Goal: Information Seeking & Learning: Learn about a topic

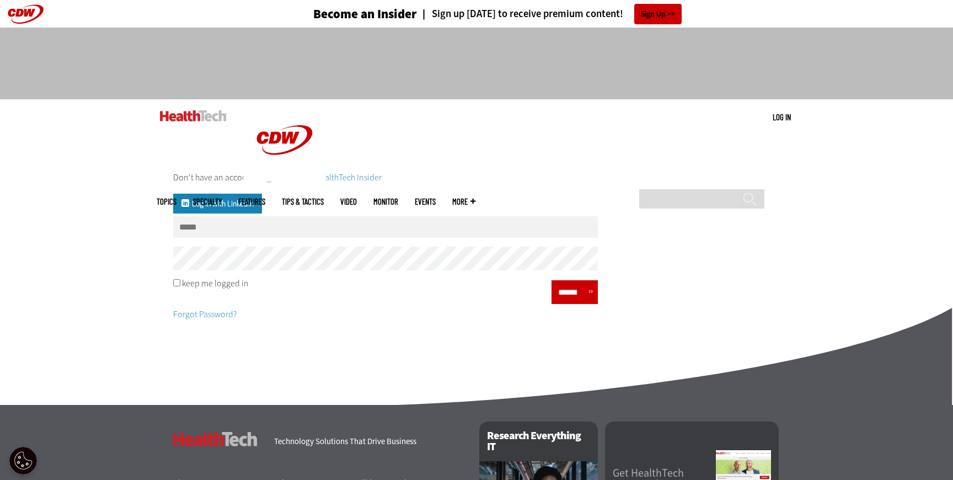
type input "**********"
click at [584, 296] on input "******" at bounding box center [571, 292] width 33 height 16
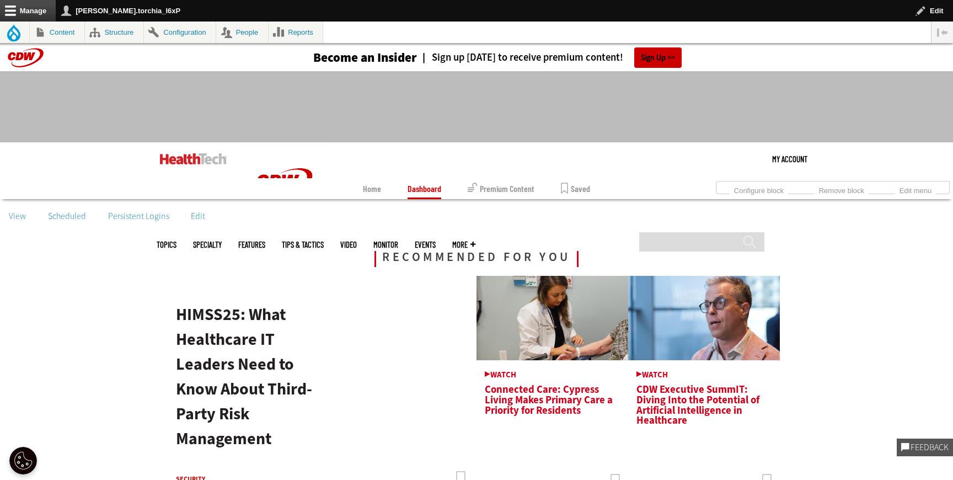
scroll to position [2, 0]
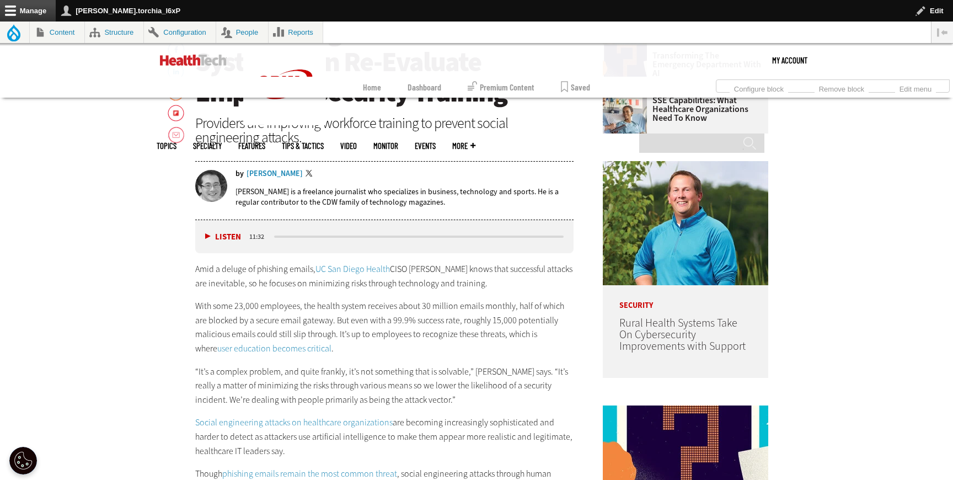
scroll to position [607, 0]
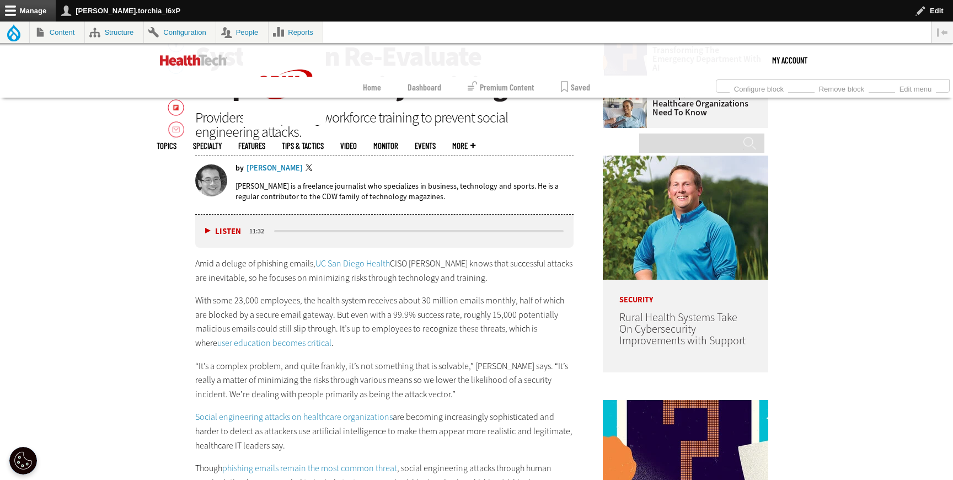
click at [351, 264] on link "UC San Diego Health" at bounding box center [352, 264] width 74 height 12
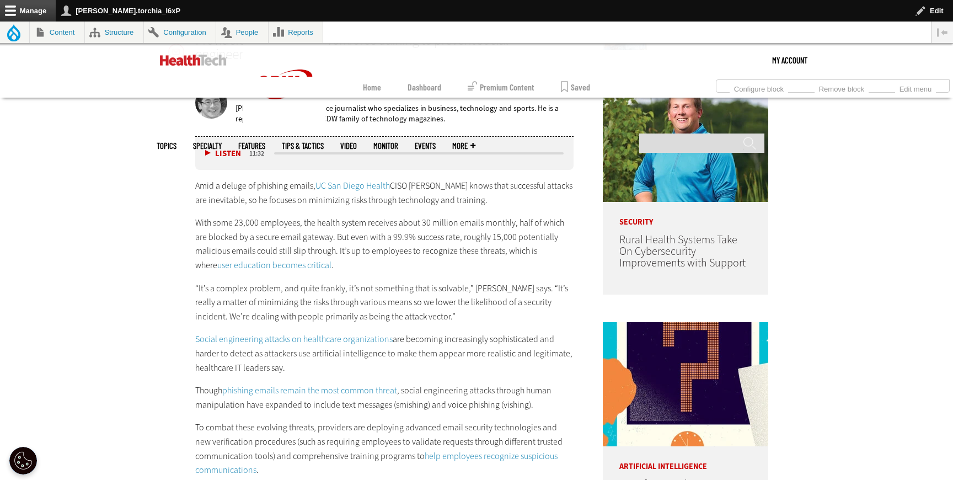
scroll to position [698, 0]
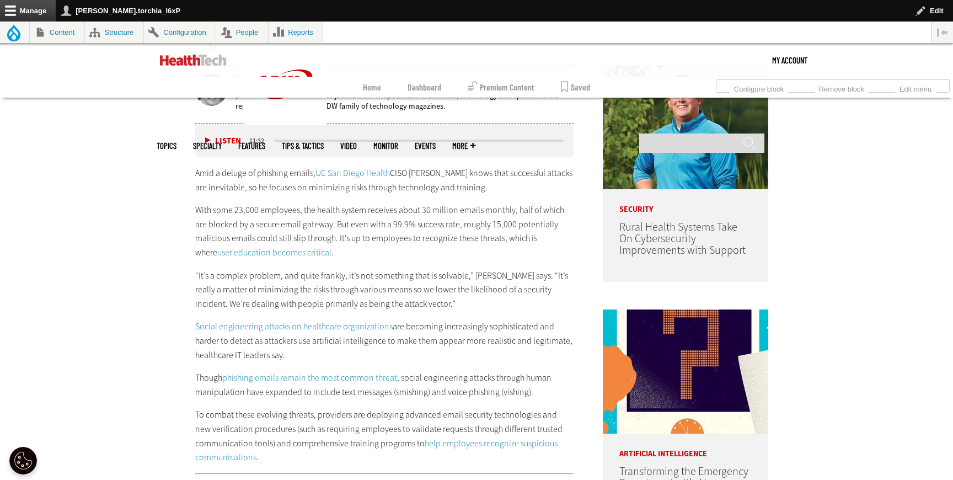
click at [262, 248] on link "user education becomes critical" at bounding box center [274, 252] width 114 height 12
click at [289, 324] on link "Social engineering attacks on healthcare organizations" at bounding box center [293, 326] width 197 height 12
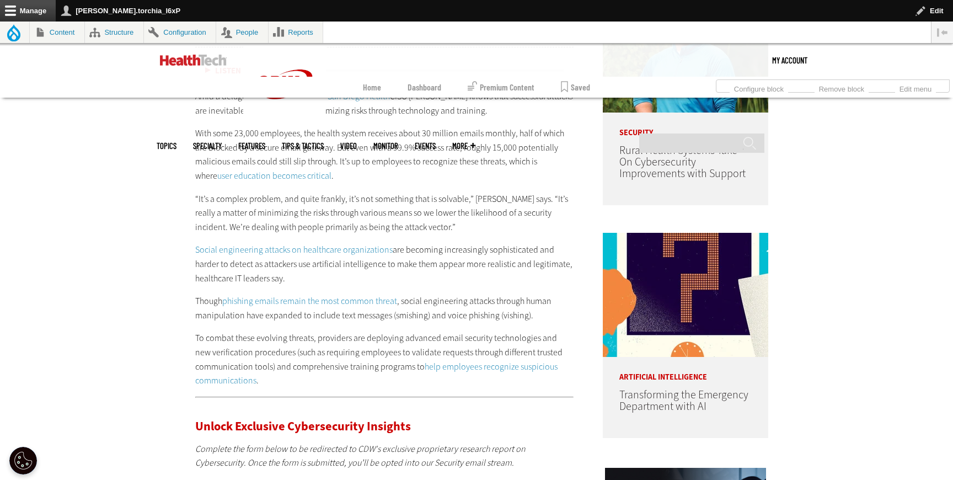
scroll to position [777, 0]
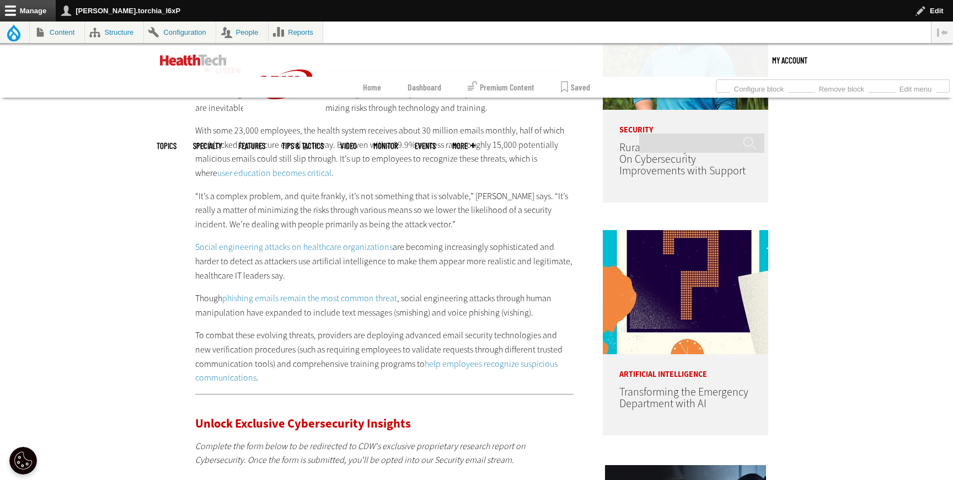
click at [337, 302] on link "phishing emails remain the most common threat" at bounding box center [309, 298] width 175 height 12
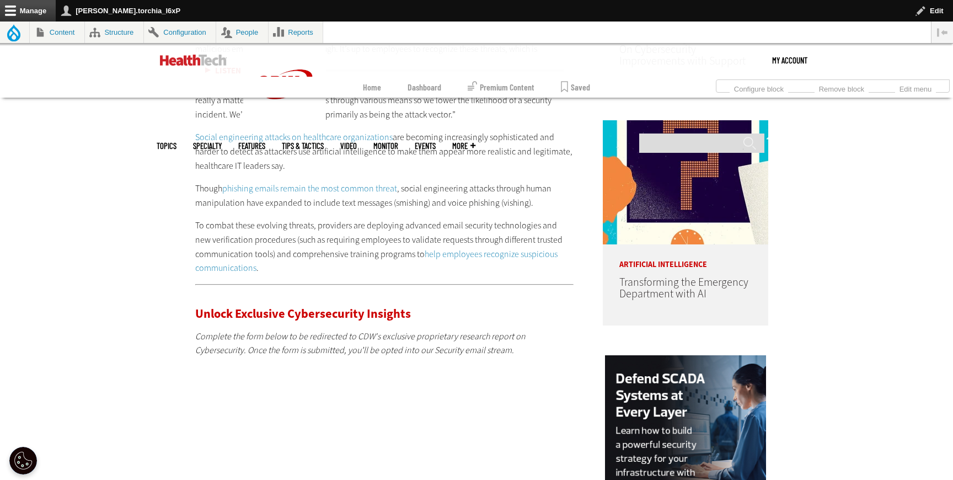
scroll to position [886, 0]
click at [497, 253] on link "help employees recognize suspicious communications" at bounding box center [376, 262] width 362 height 26
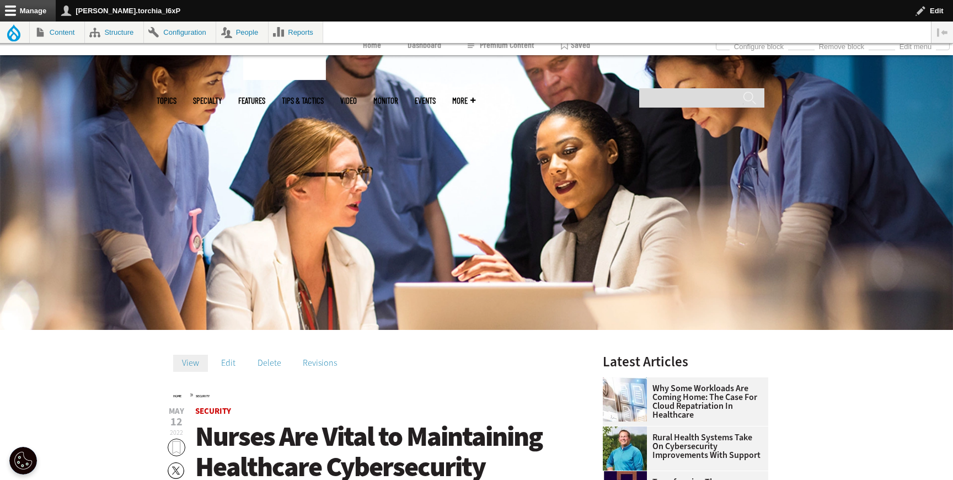
scroll to position [304, 0]
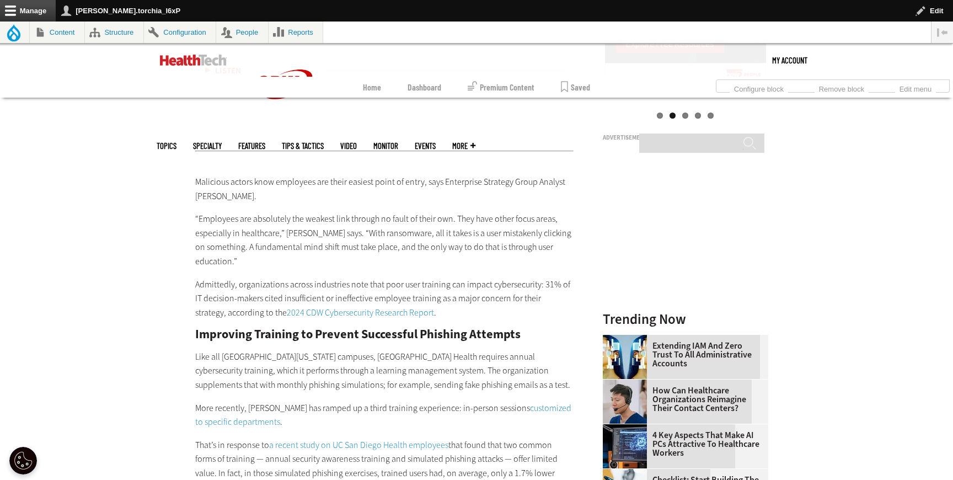
scroll to position [1384, 0]
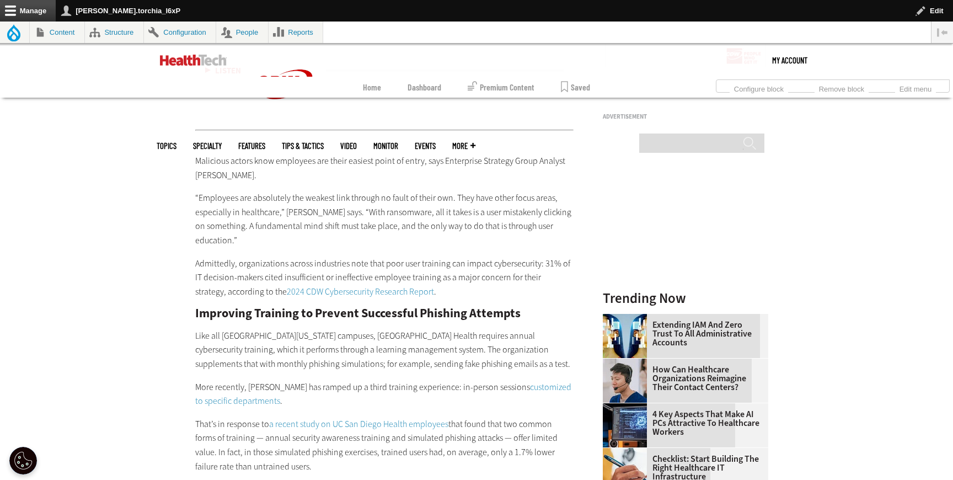
click at [340, 292] on link "2024 CDW Cybersecurity Research Report" at bounding box center [360, 292] width 147 height 12
click at [324, 294] on link "2024 CDW Cybersecurity Research Report" at bounding box center [360, 292] width 147 height 12
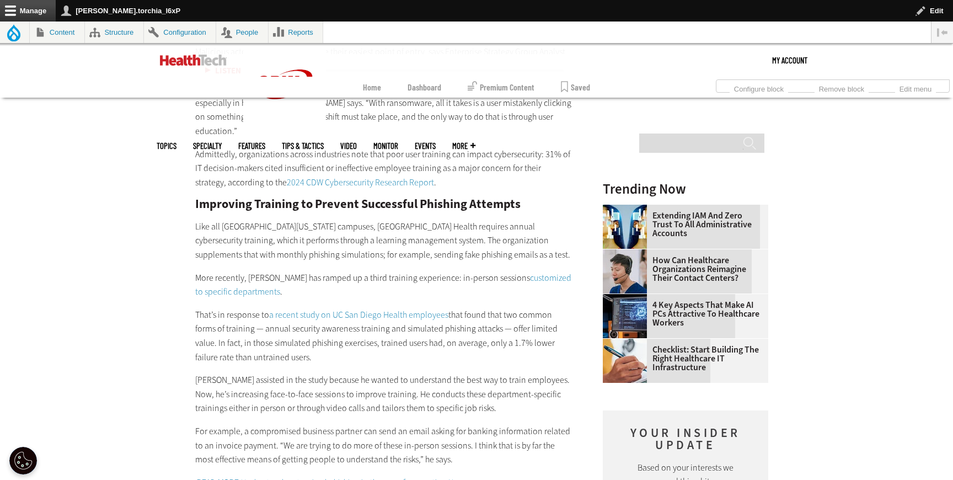
scroll to position [1494, 0]
click at [196, 288] on link "customized to specific departments" at bounding box center [383, 284] width 376 height 26
click at [352, 319] on link "a recent study on UC San Diego Health employees" at bounding box center [358, 314] width 179 height 12
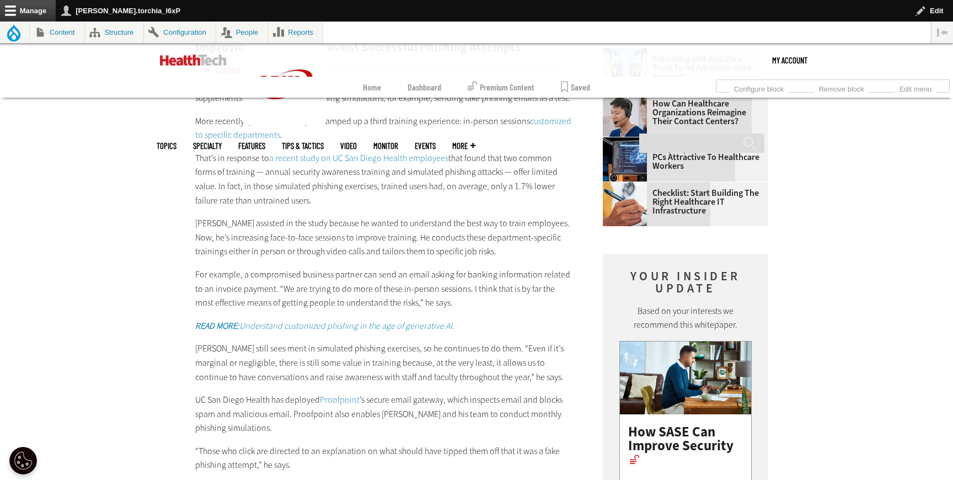
scroll to position [1659, 0]
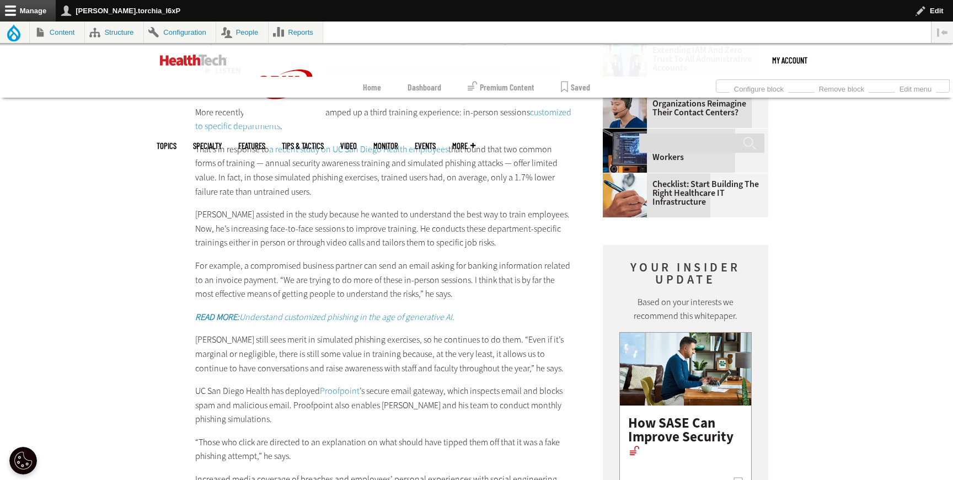
click at [372, 318] on em "READ MORE: Understand customized phishing in the age of generative AI." at bounding box center [324, 317] width 259 height 12
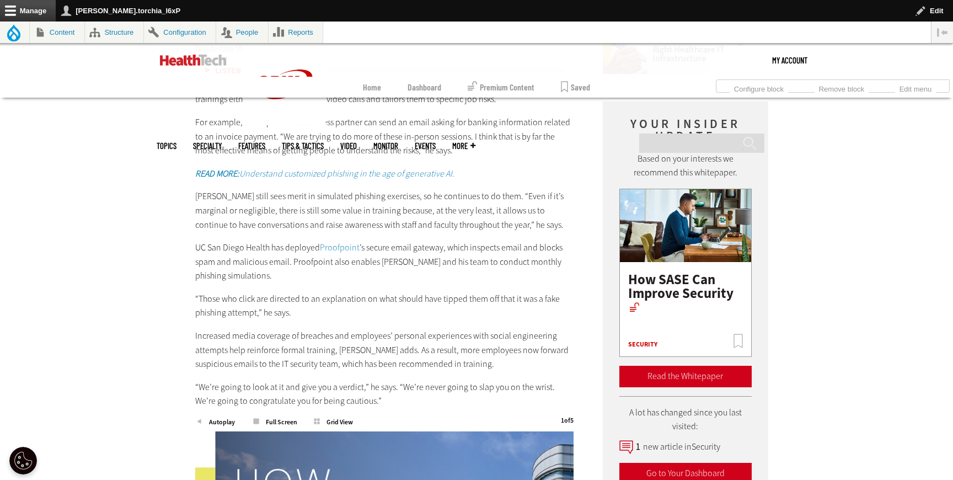
scroll to position [1823, 0]
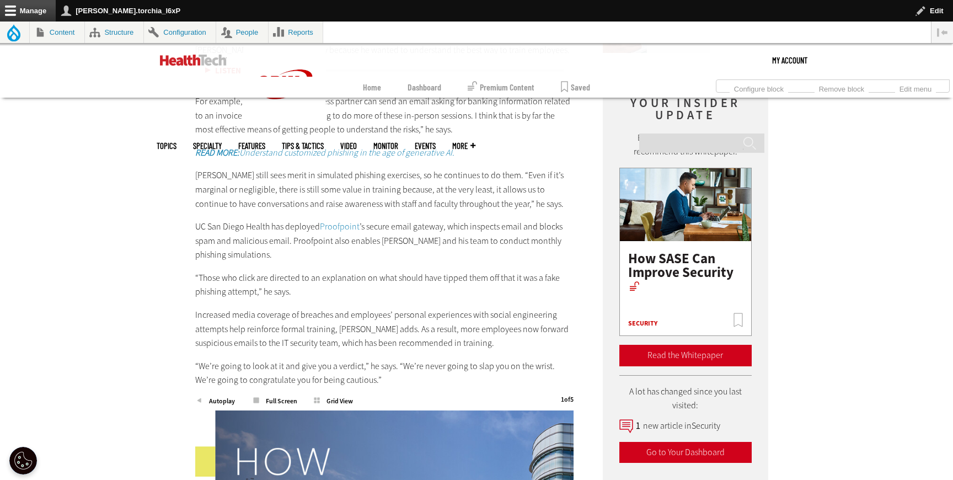
click at [335, 224] on link "Proofpoint" at bounding box center [340, 227] width 40 height 12
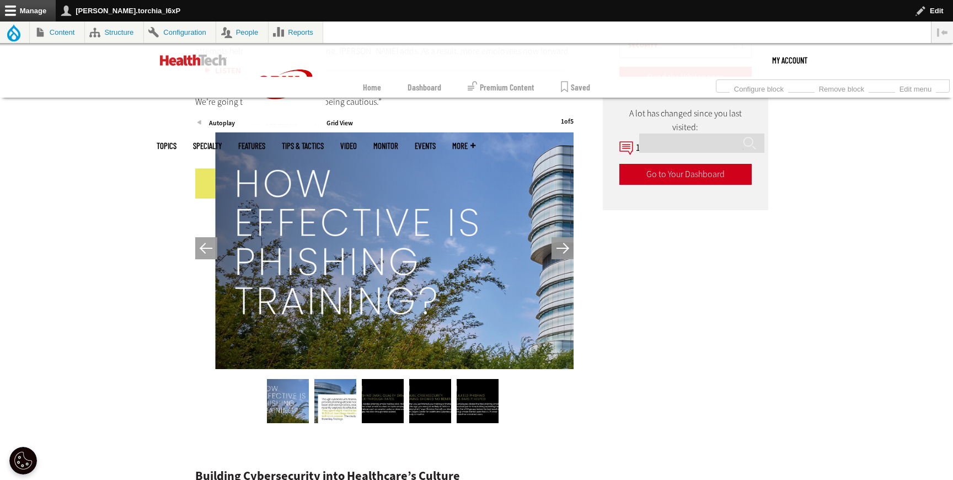
scroll to position [2079, 0]
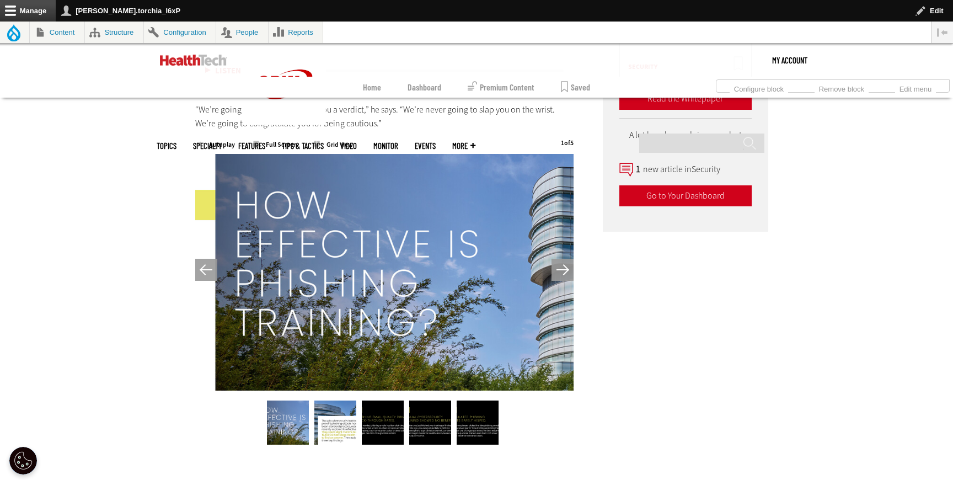
click at [567, 266] on button "Next" at bounding box center [562, 270] width 22 height 22
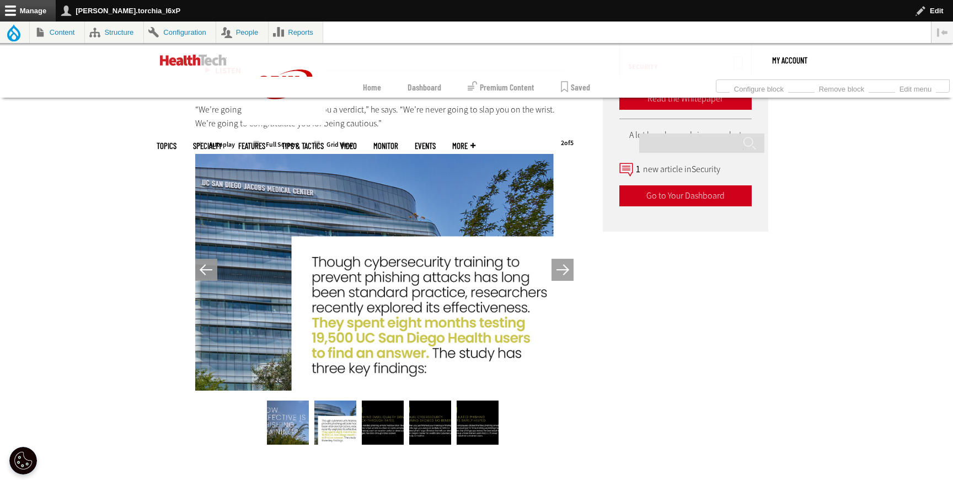
click at [567, 266] on button "Next" at bounding box center [562, 270] width 22 height 22
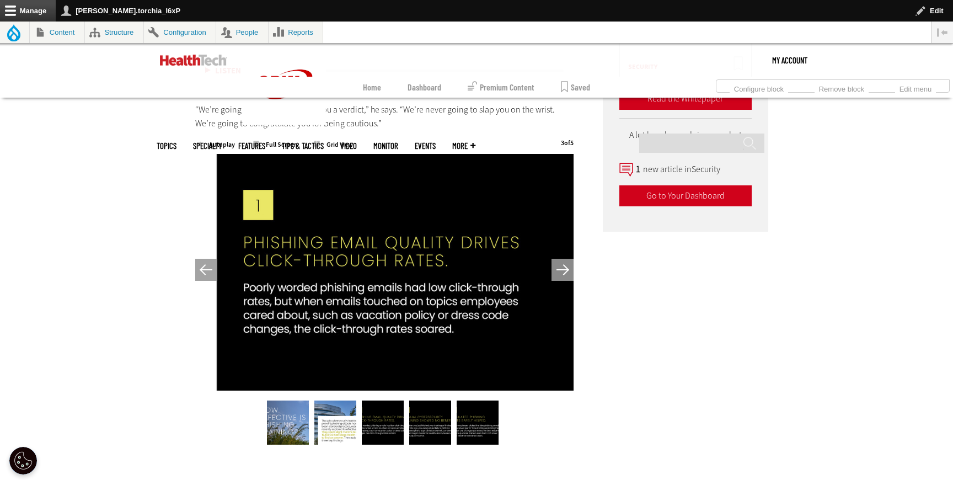
click at [566, 266] on button "Next" at bounding box center [562, 270] width 22 height 22
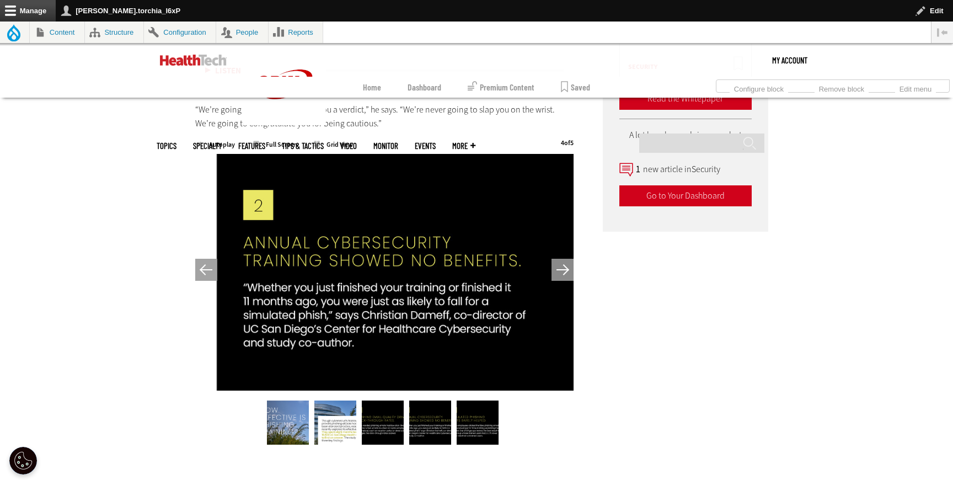
click at [566, 266] on button "Next" at bounding box center [562, 270] width 22 height 22
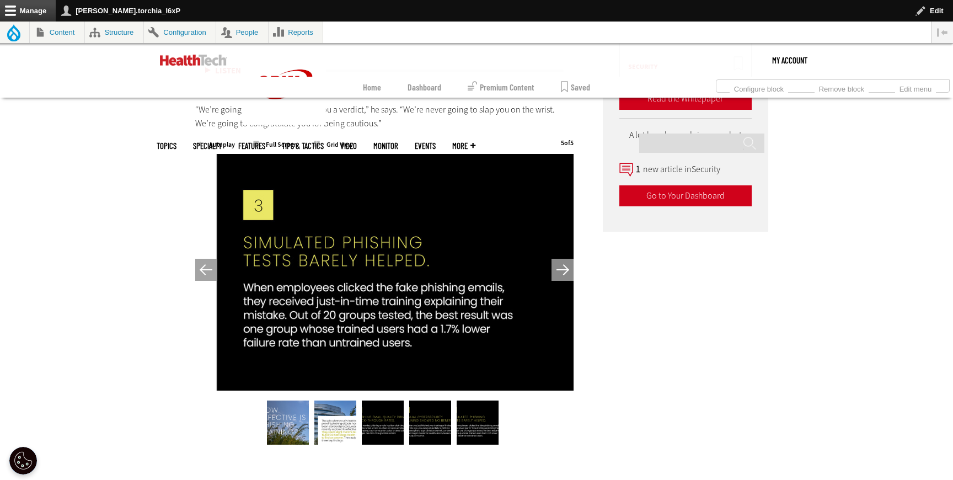
click at [564, 267] on button "Next" at bounding box center [562, 270] width 22 height 22
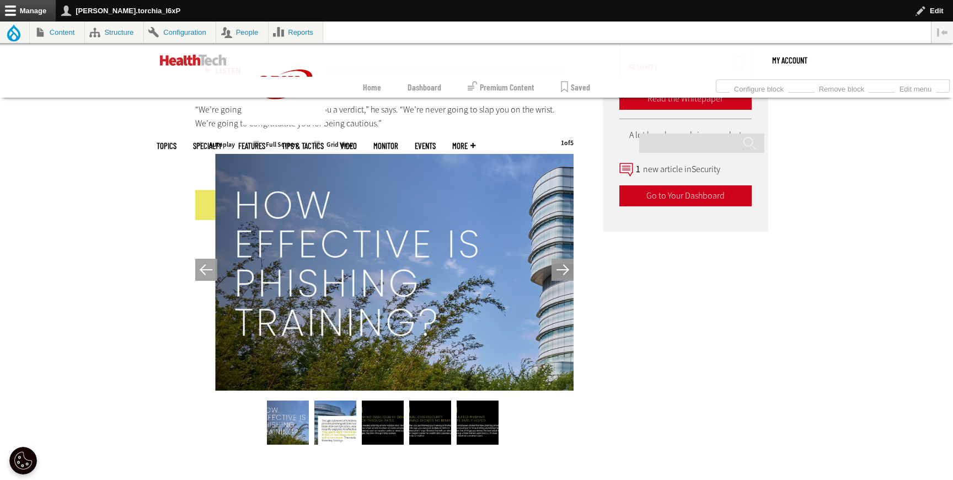
click at [564, 267] on button "Next" at bounding box center [562, 270] width 22 height 22
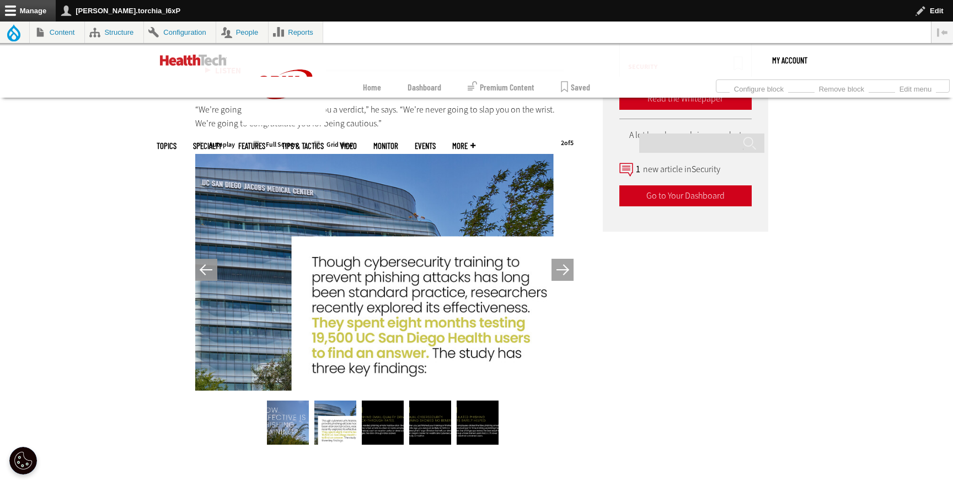
click at [555, 270] on button "Next" at bounding box center [562, 270] width 22 height 22
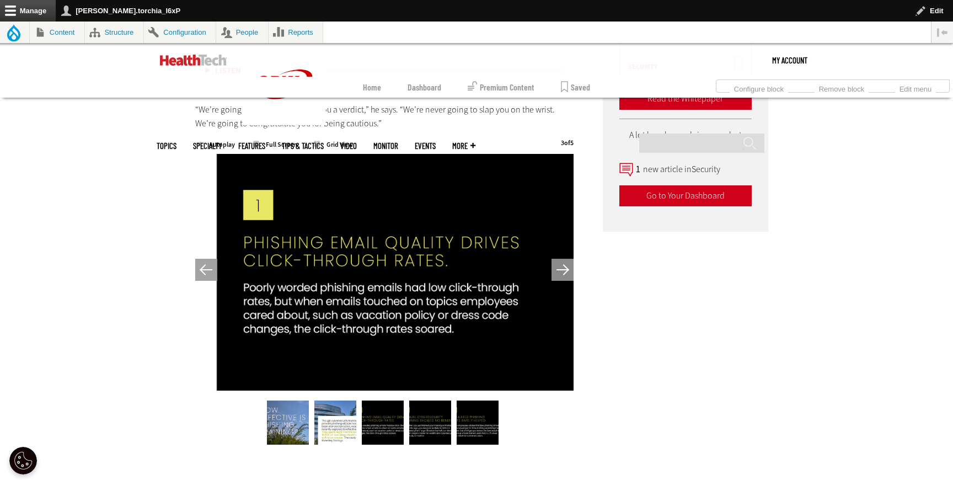
click at [555, 270] on button "Next" at bounding box center [562, 270] width 22 height 22
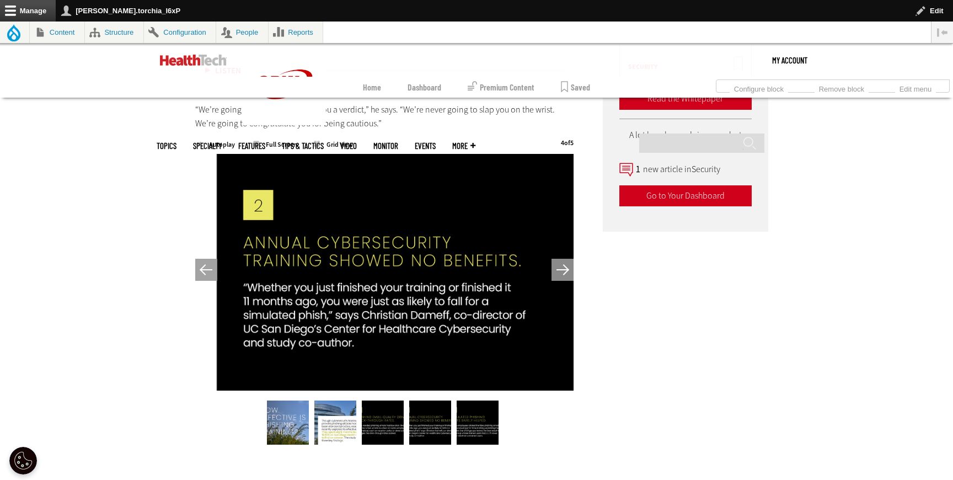
click at [555, 270] on button "Next" at bounding box center [562, 270] width 22 height 22
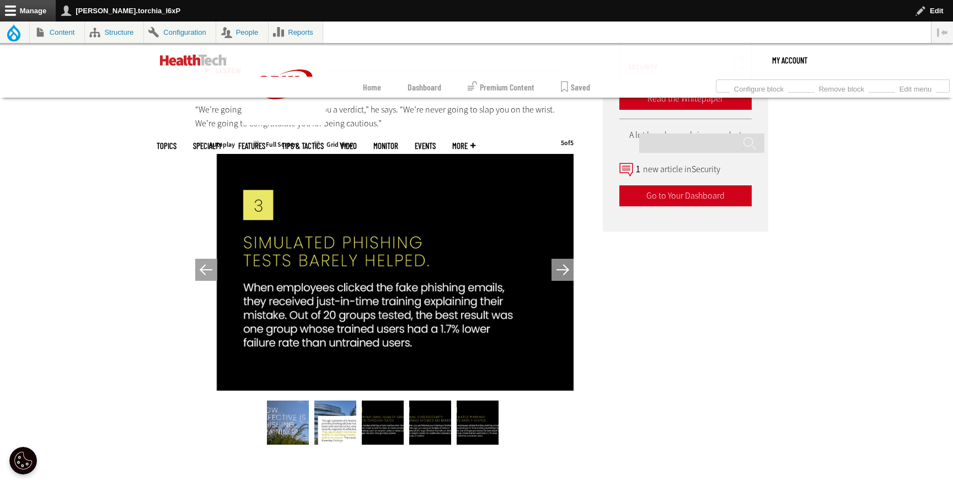
click at [555, 270] on button "Next" at bounding box center [562, 270] width 22 height 22
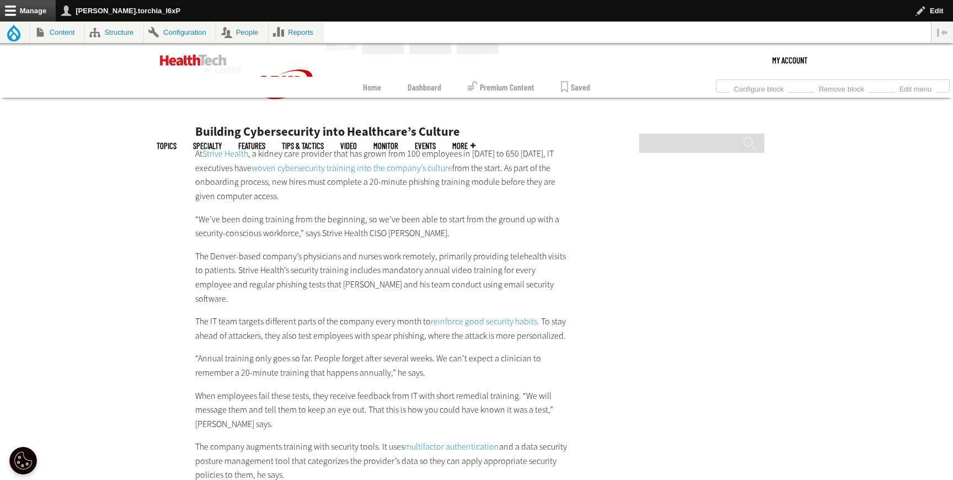
scroll to position [2443, 0]
click at [235, 154] on link "Strive Health" at bounding box center [225, 156] width 46 height 12
click at [329, 173] on link "woven cybersecurity training into the company’s culture" at bounding box center [351, 170] width 201 height 12
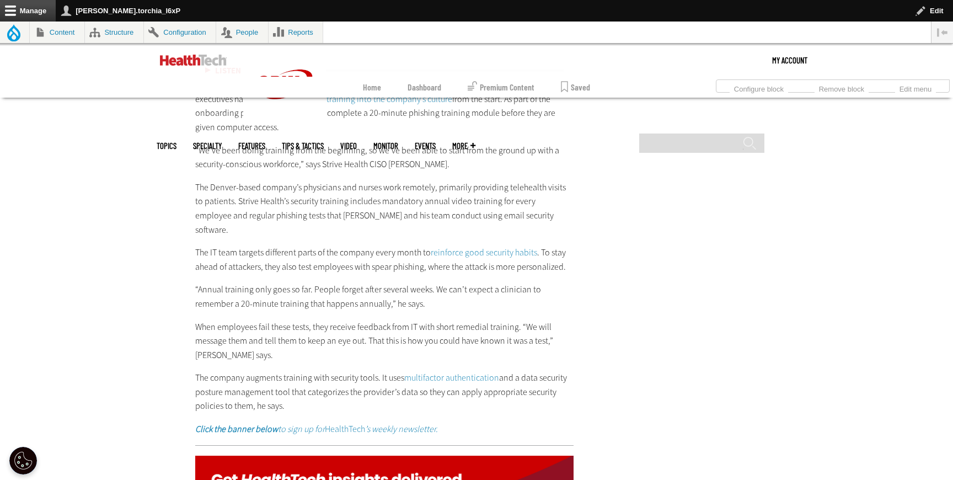
scroll to position [2515, 0]
click at [472, 245] on link "reinforce good security habits" at bounding box center [484, 251] width 106 height 12
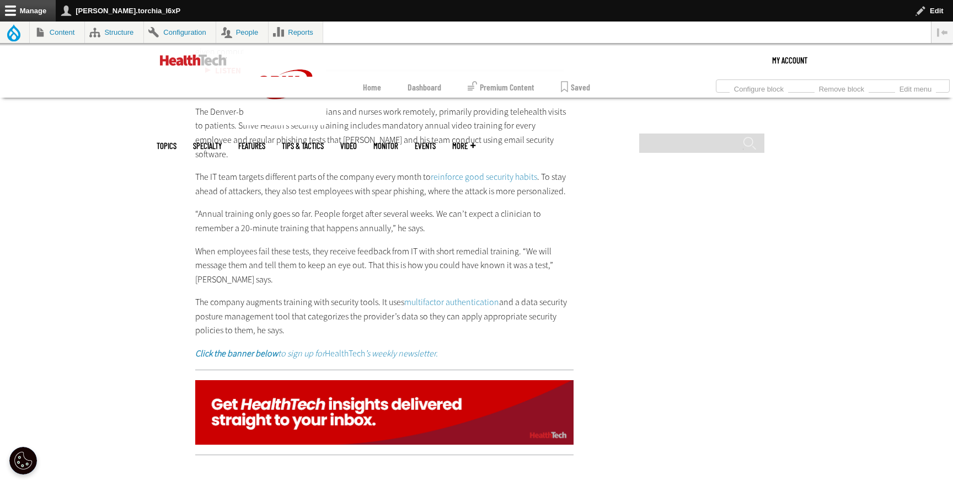
scroll to position [2595, 0]
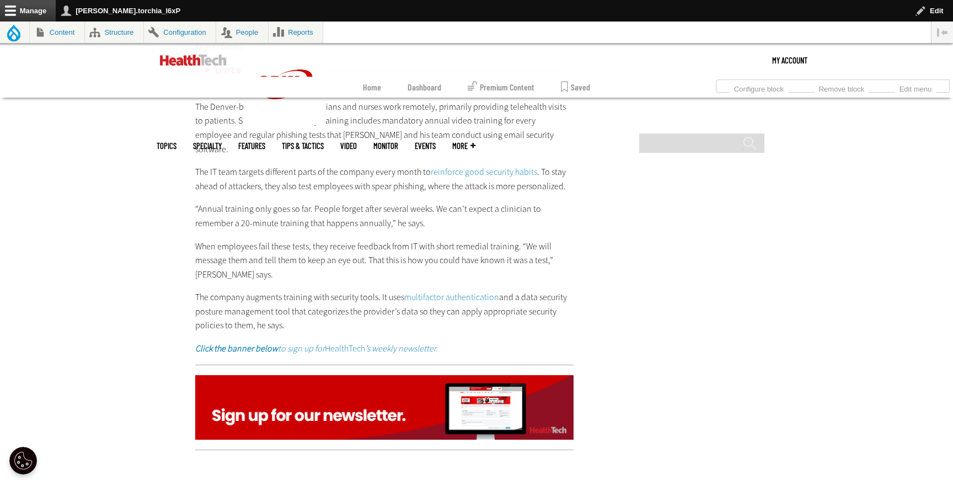
click at [438, 291] on link "multifactor authentication" at bounding box center [451, 297] width 95 height 12
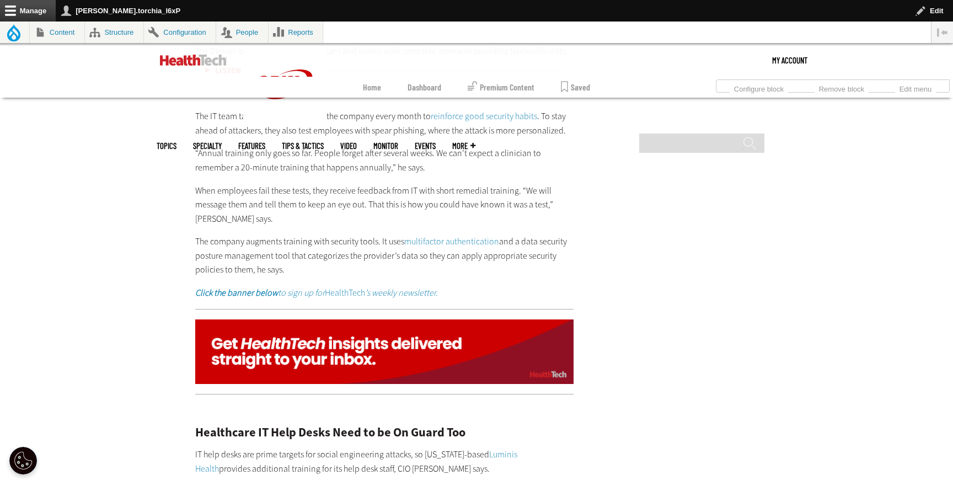
scroll to position [2663, 0]
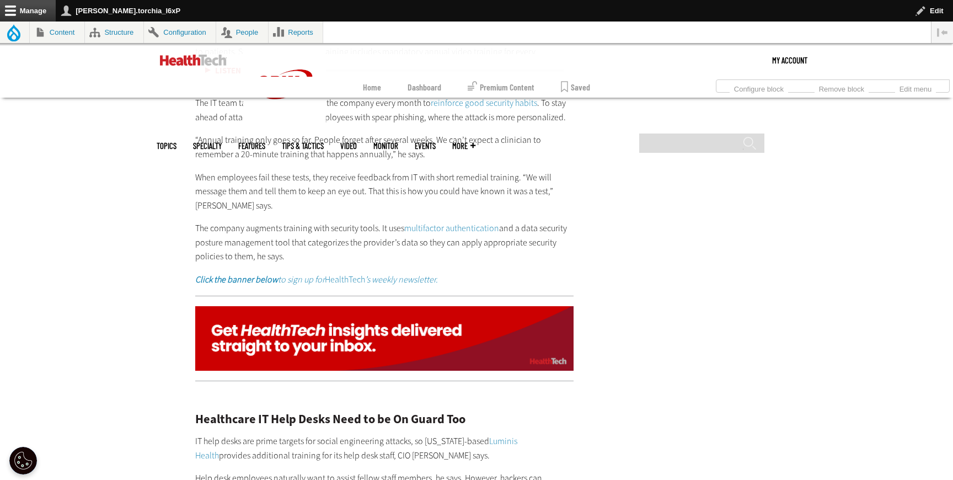
click at [253, 274] on strong "Click the banner below" at bounding box center [236, 280] width 83 height 12
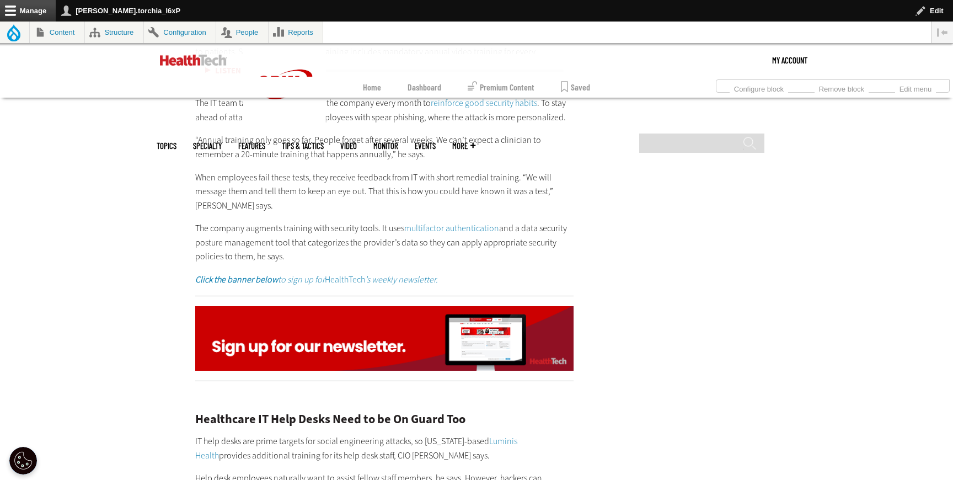
click at [472, 324] on img at bounding box center [384, 338] width 378 height 65
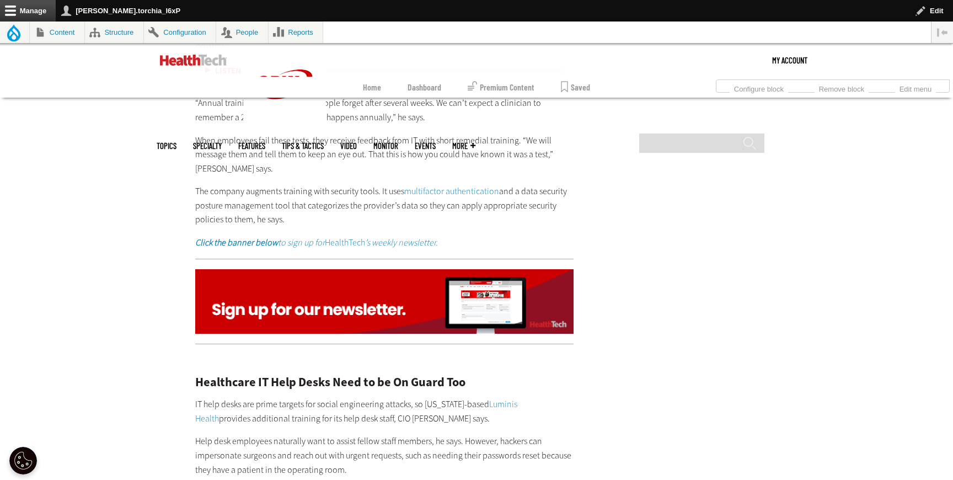
scroll to position [2884, 0]
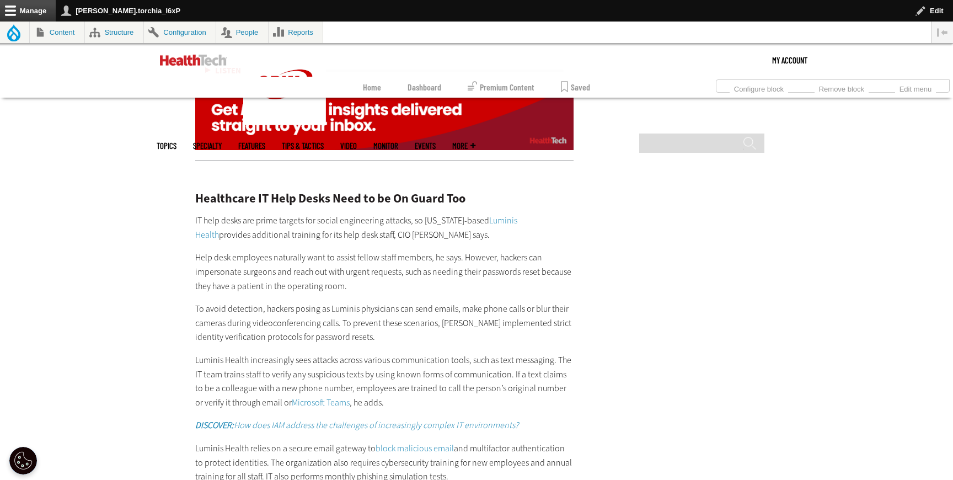
click at [496, 215] on link "Luminis Health" at bounding box center [356, 228] width 322 height 26
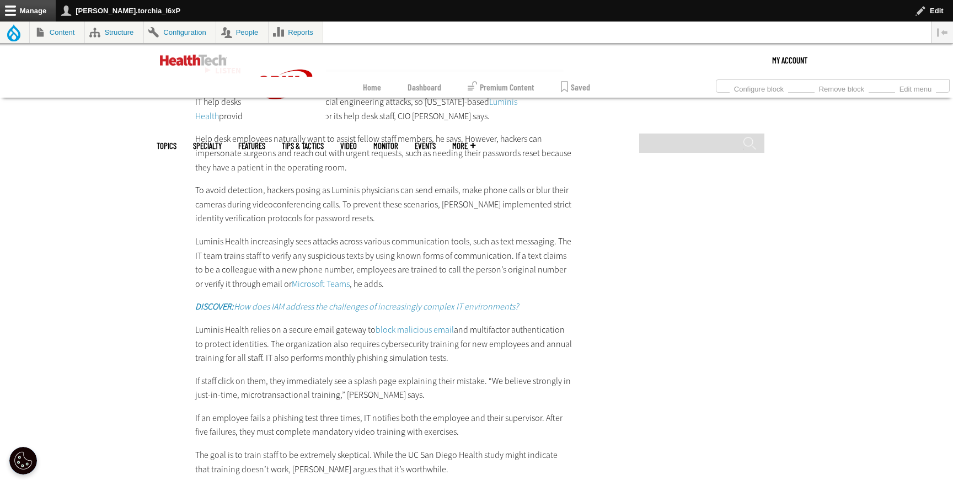
scroll to position [3010, 0]
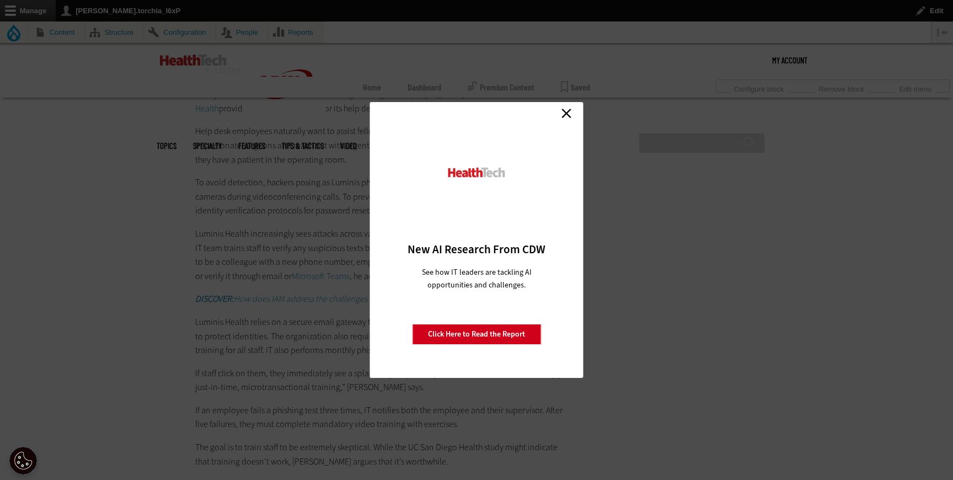
click at [565, 119] on link "Close" at bounding box center [566, 113] width 17 height 17
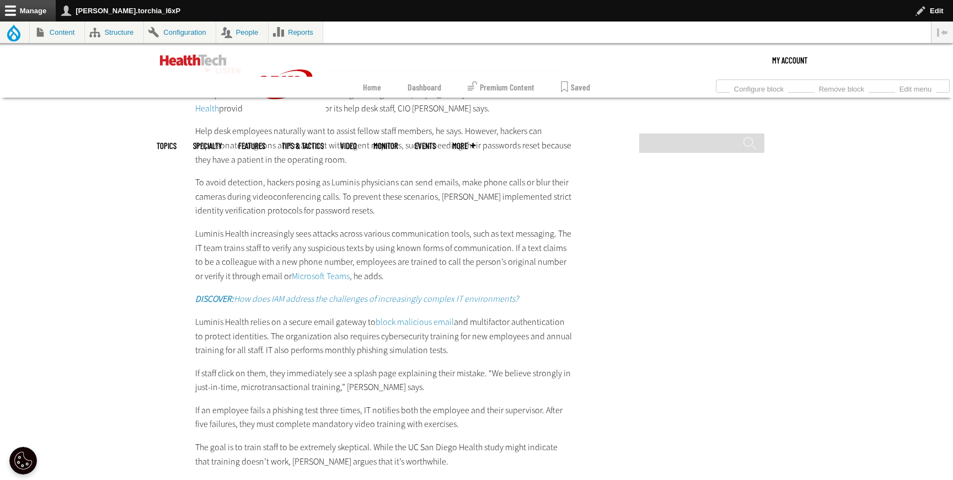
click at [299, 270] on link "Microsoft Teams" at bounding box center [321, 276] width 58 height 12
click at [363, 293] on em "DISCOVER: How does IAM address the challenges of increasingly complex IT enviro…" at bounding box center [356, 299] width 323 height 12
click at [426, 316] on link "block malicious email" at bounding box center [415, 322] width 78 height 12
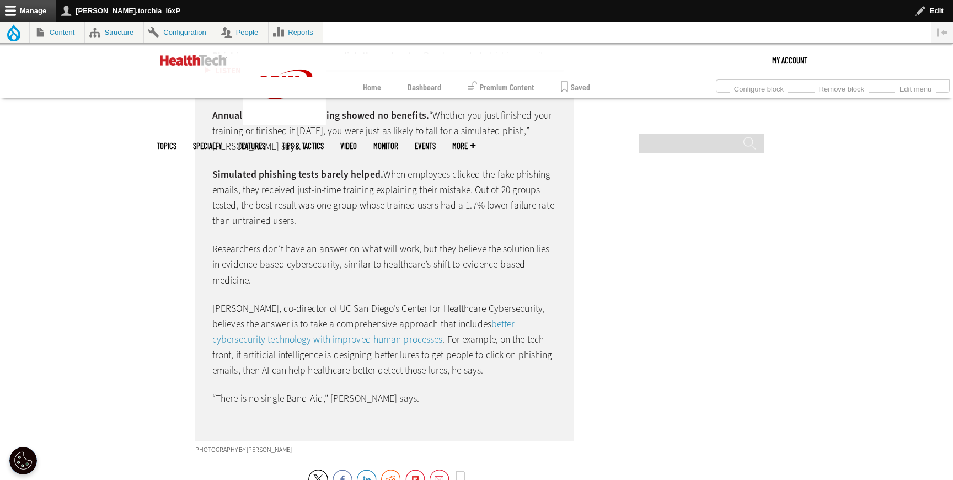
scroll to position [3825, 0]
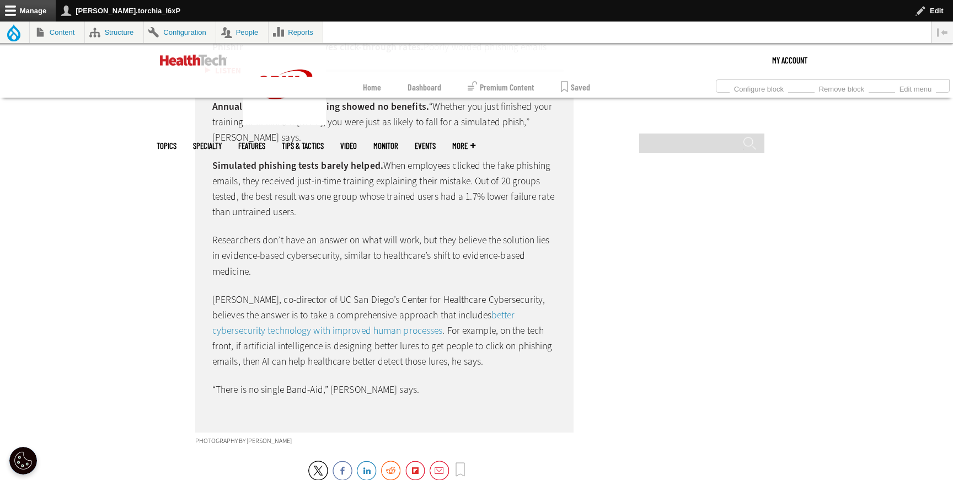
drag, startPoint x: 204, startPoint y: 385, endPoint x: 225, endPoint y: 409, distance: 32.1
click at [225, 409] on div "How Effective Is Phishing Training? Though cybersecurity training to prevent ph…" at bounding box center [384, 148] width 378 height 570
drag, startPoint x: 225, startPoint y: 409, endPoint x: 215, endPoint y: 388, distance: 23.2
click at [215, 388] on div "How Effective Is Phishing Training? Though cybersecurity training to prevent ph…" at bounding box center [384, 148] width 378 height 570
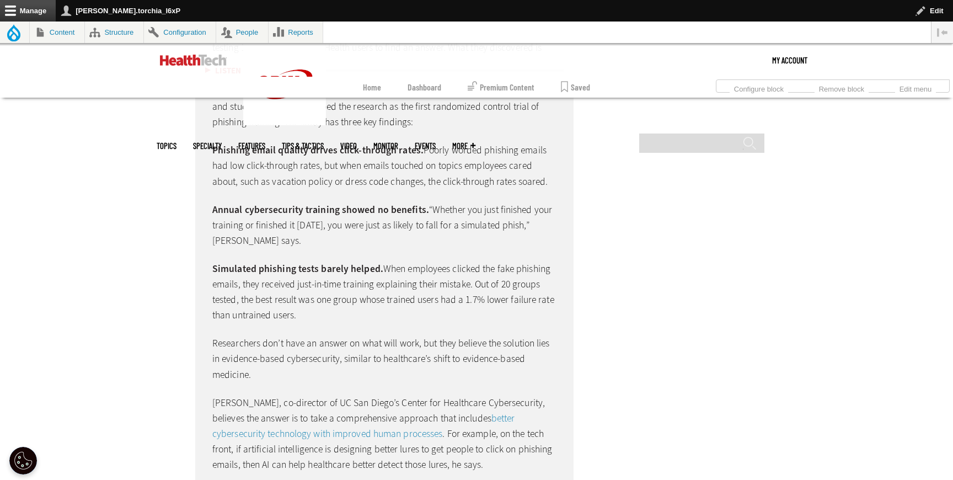
scroll to position [3739, 0]
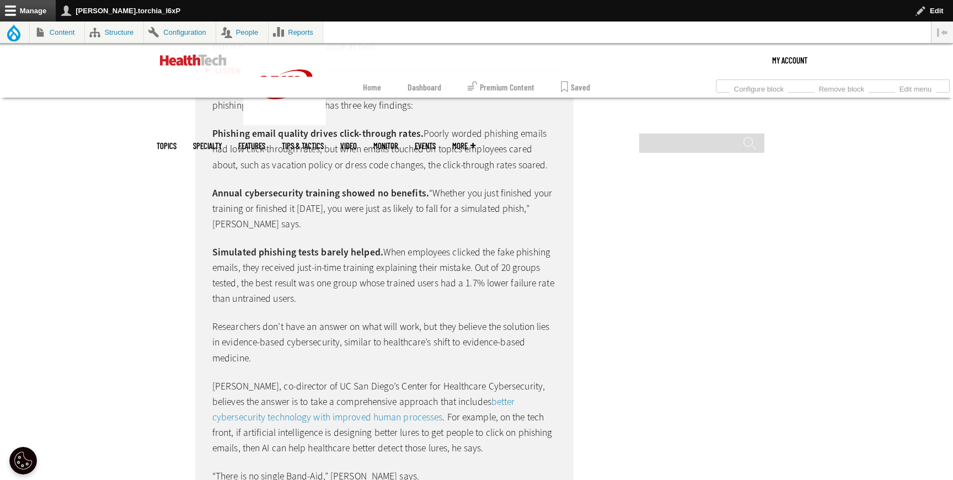
click at [303, 401] on link "better cybersecurity technology with improved human processes" at bounding box center [363, 409] width 303 height 29
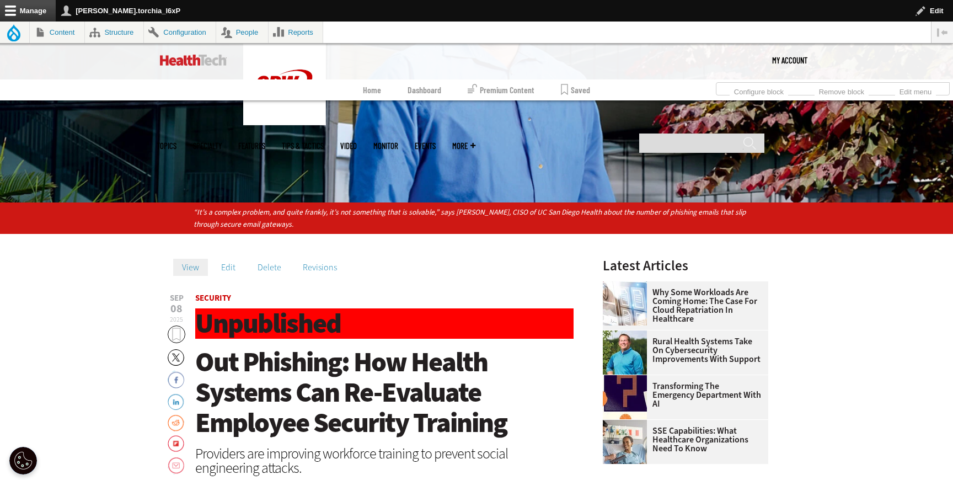
scroll to position [292, 0]
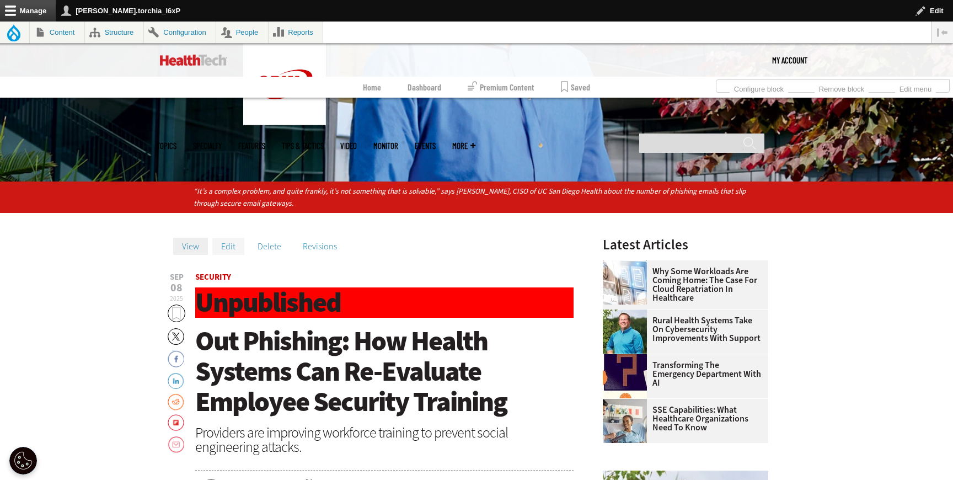
click at [229, 244] on link "Edit" at bounding box center [228, 246] width 32 height 17
